Goal: Task Accomplishment & Management: Complete application form

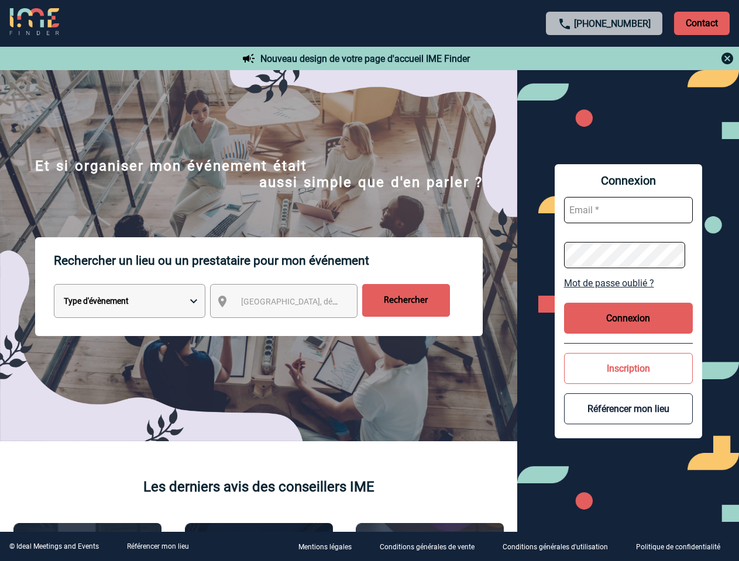
click at [369, 281] on p "Rechercher un lieu ou un prestataire pour mon événement" at bounding box center [268, 260] width 429 height 47
click at [701, 23] on p "Contact" at bounding box center [702, 23] width 56 height 23
click at [604, 58] on div at bounding box center [604, 58] width 260 height 14
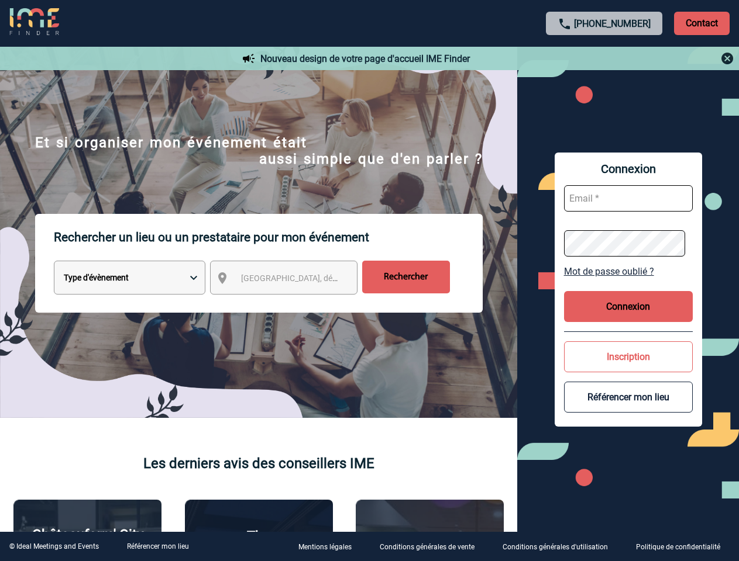
click at [294, 304] on div at bounding box center [290, 220] width 580 height 440
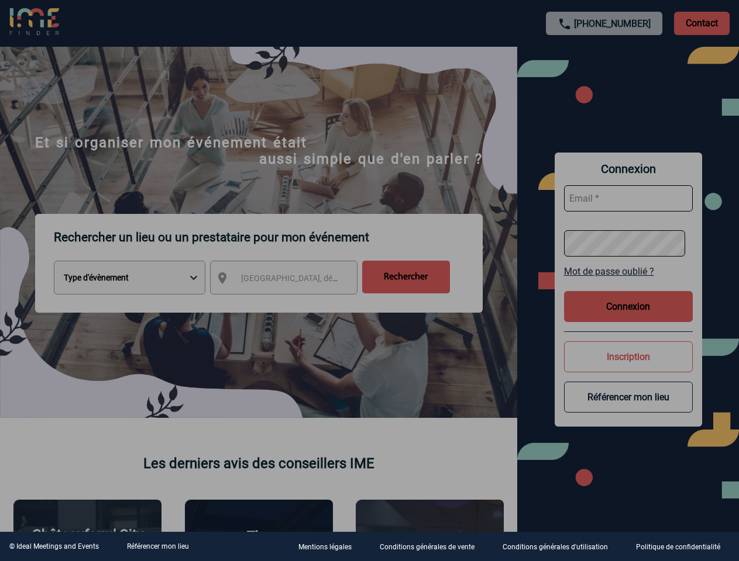
click at [628, 283] on div at bounding box center [369, 280] width 739 height 561
click at [628, 318] on div at bounding box center [369, 280] width 739 height 561
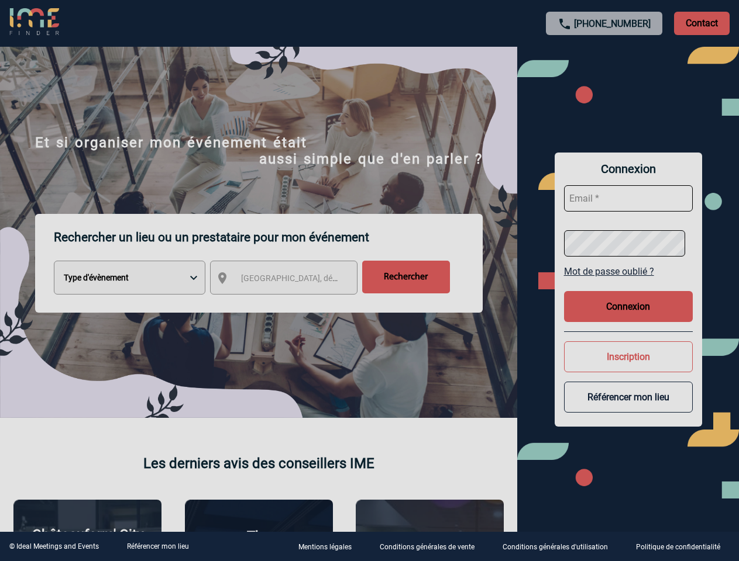
click at [628, 368] on div at bounding box center [369, 280] width 739 height 561
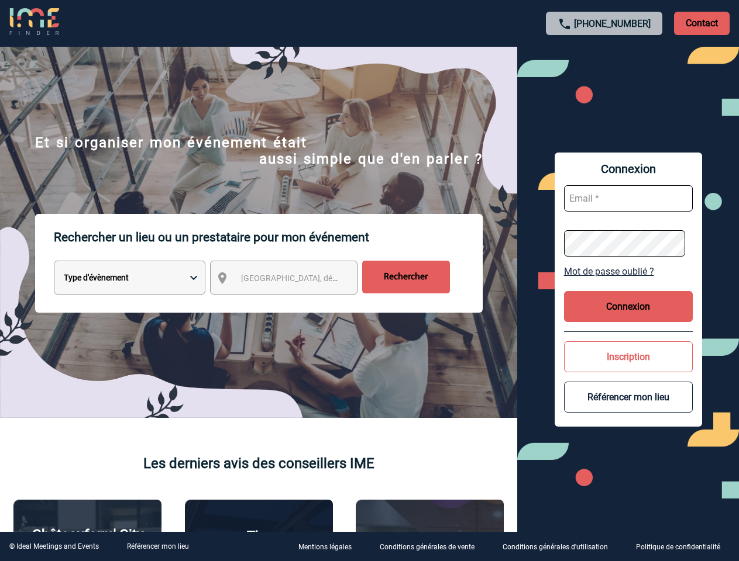
click at [628, 409] on button "Référencer mon lieu" at bounding box center [628, 397] width 129 height 31
click at [157, 547] on link "Référencer mon lieu" at bounding box center [158, 547] width 62 height 8
